Goal: Transaction & Acquisition: Obtain resource

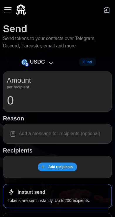
click at [93, 60] on button "Fund" at bounding box center [87, 62] width 17 height 9
click at [45, 57] on div "USDC" at bounding box center [38, 62] width 39 height 10
